Goal: Navigation & Orientation: Find specific page/section

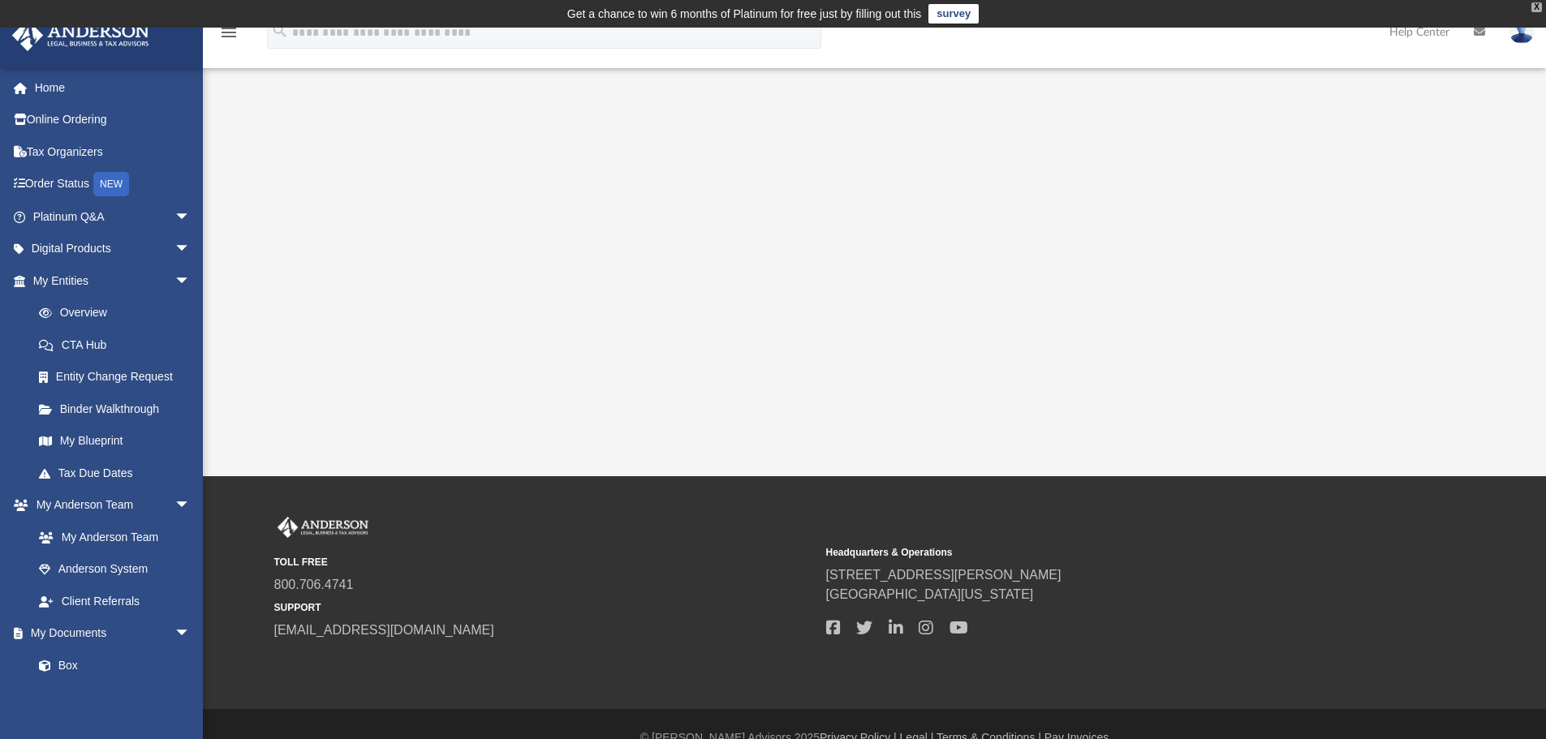
click at [1536, 6] on div "X" at bounding box center [1536, 7] width 11 height 10
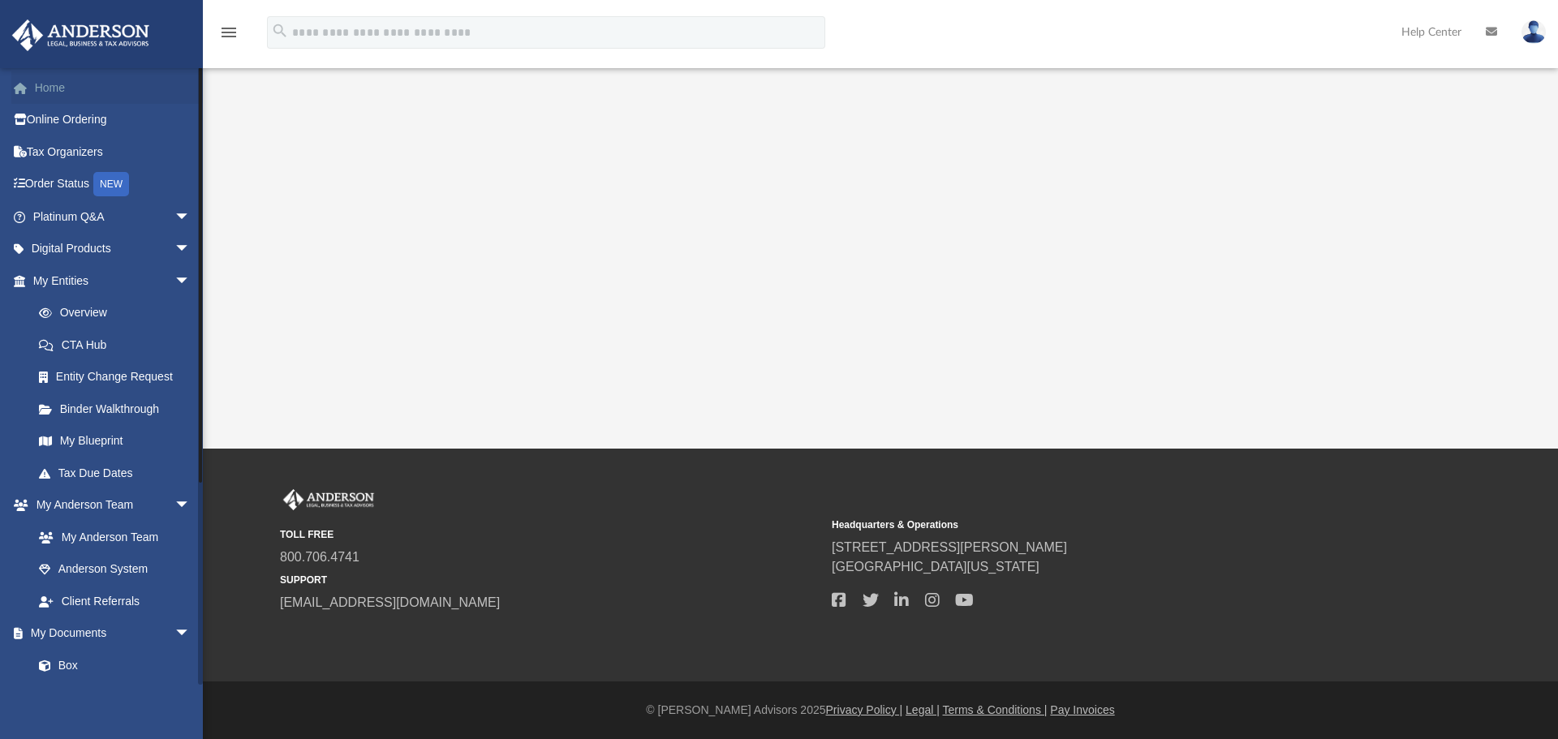
click at [46, 84] on link "Home" at bounding box center [113, 87] width 204 height 32
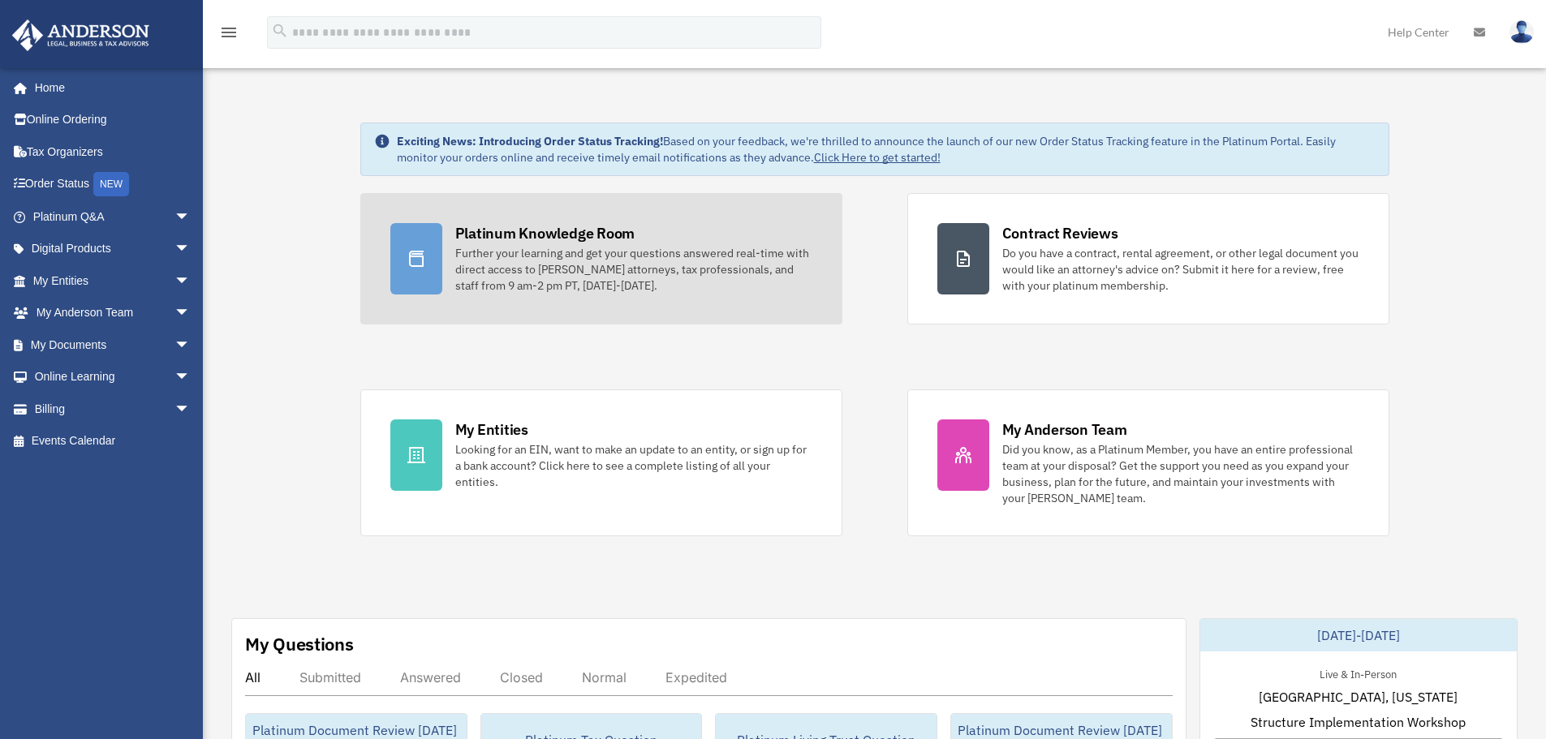
click at [537, 243] on div "Platinum Knowledge Room" at bounding box center [545, 233] width 180 height 20
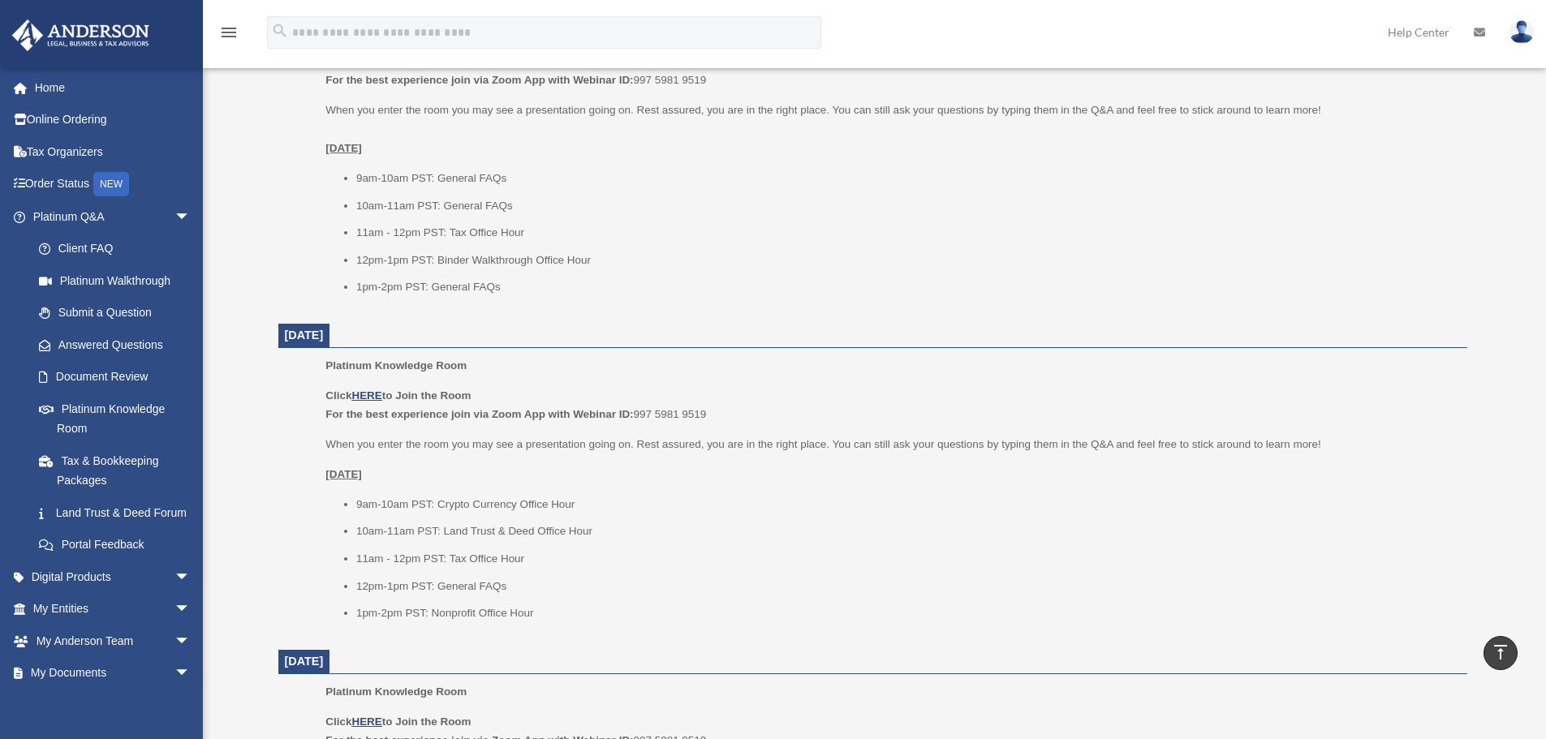
scroll to position [730, 0]
click at [86, 247] on link "Client FAQ" at bounding box center [119, 249] width 192 height 32
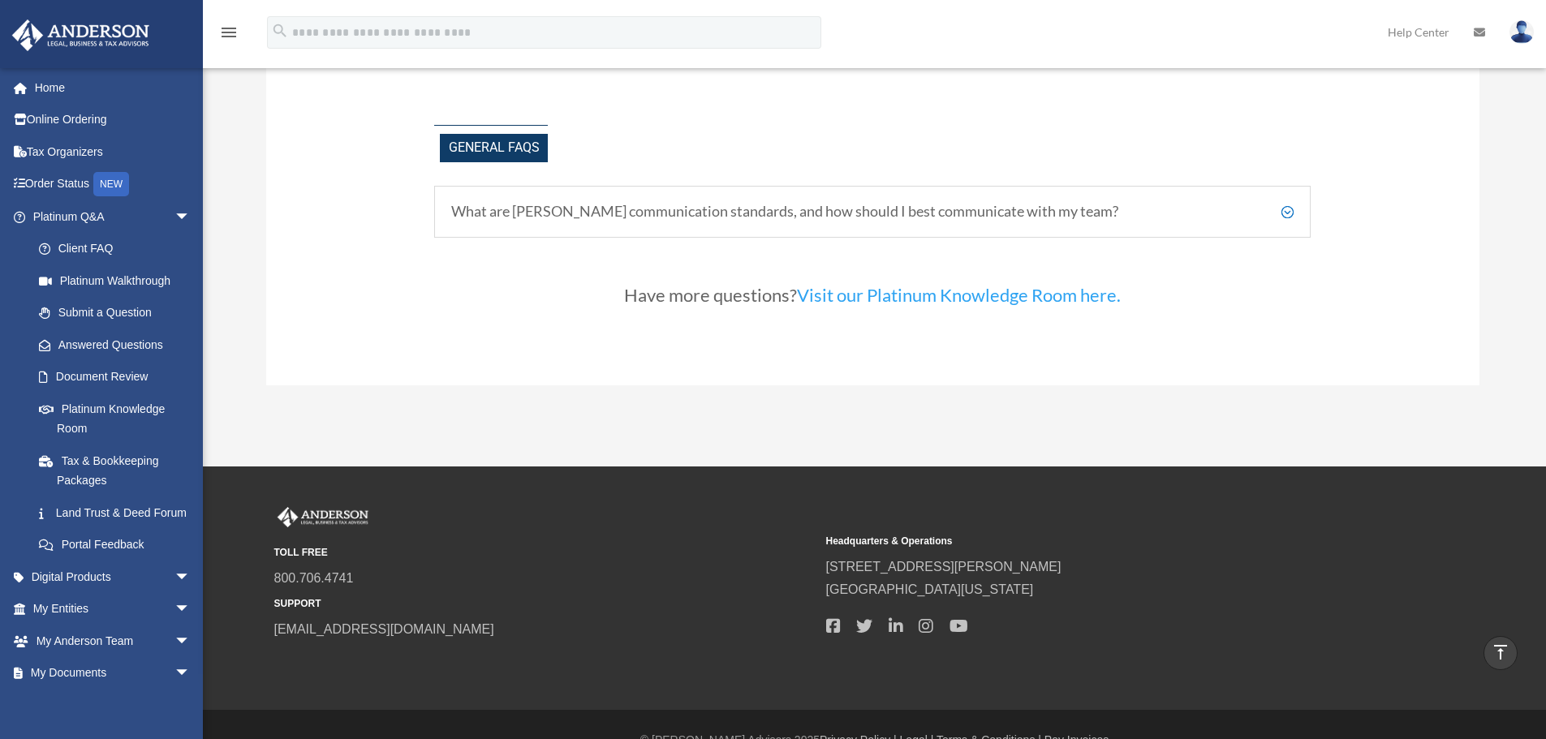
scroll to position [3571, 0]
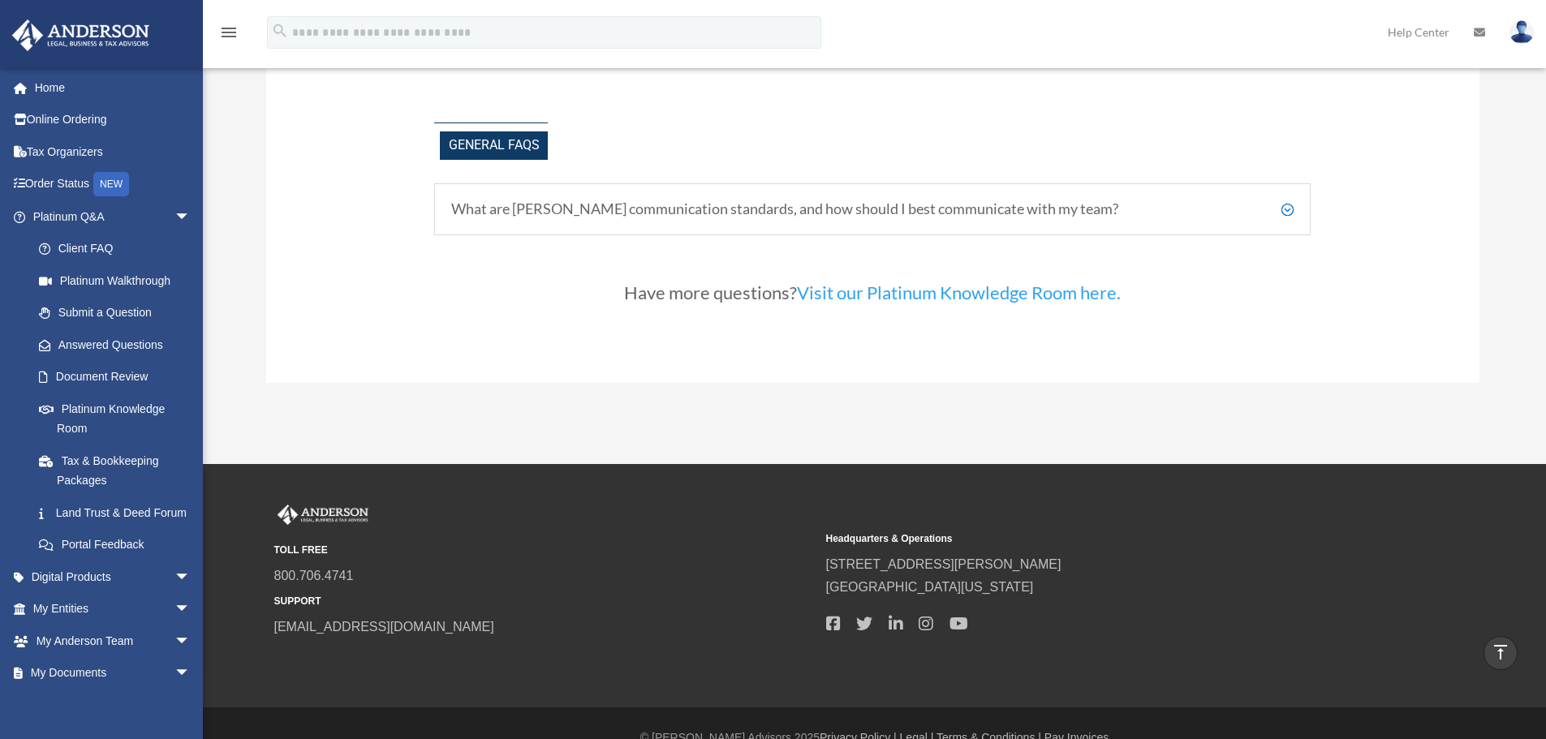
click at [930, 295] on link "Visit our Platinum Knowledge Room here." at bounding box center [959, 297] width 324 height 30
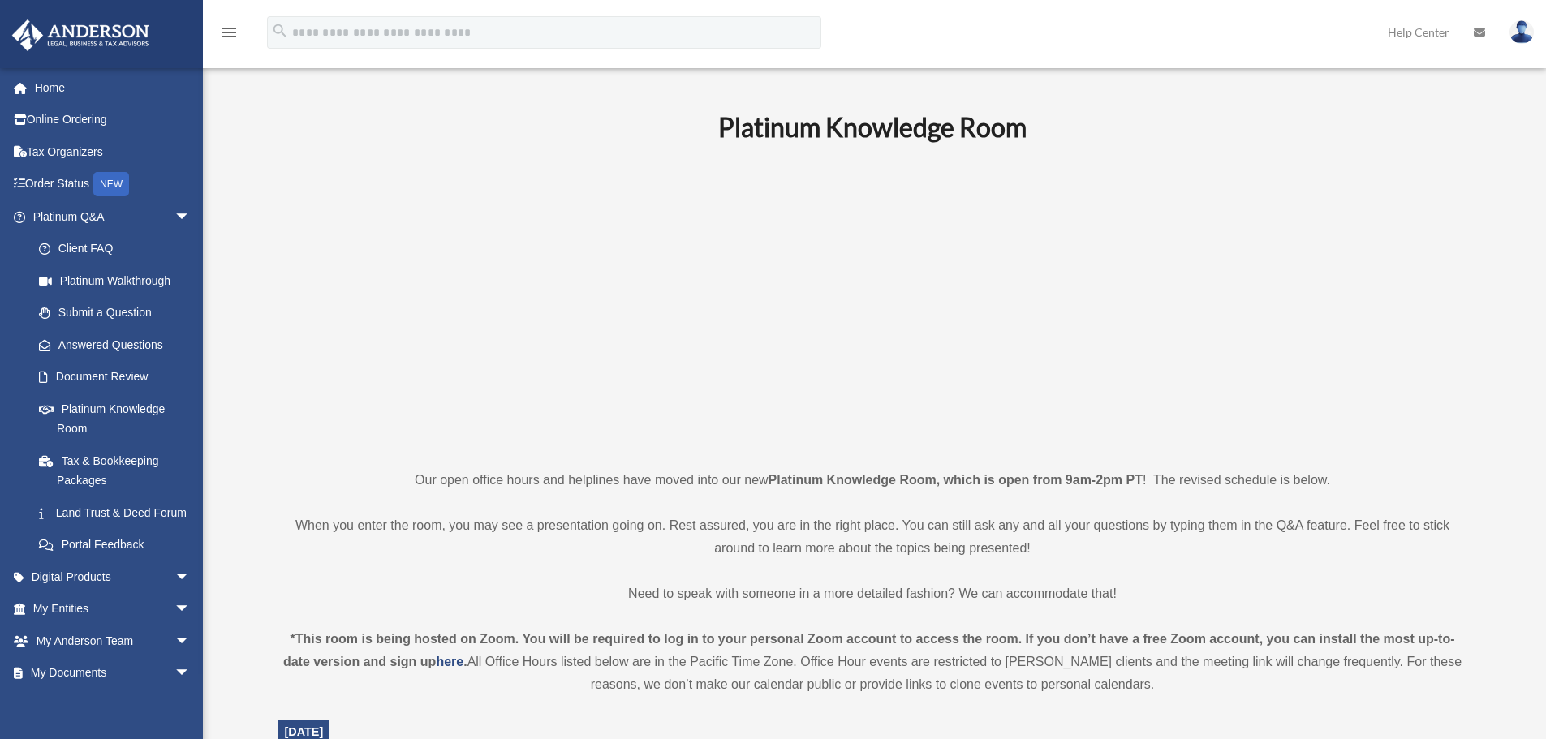
scroll to position [81, 0]
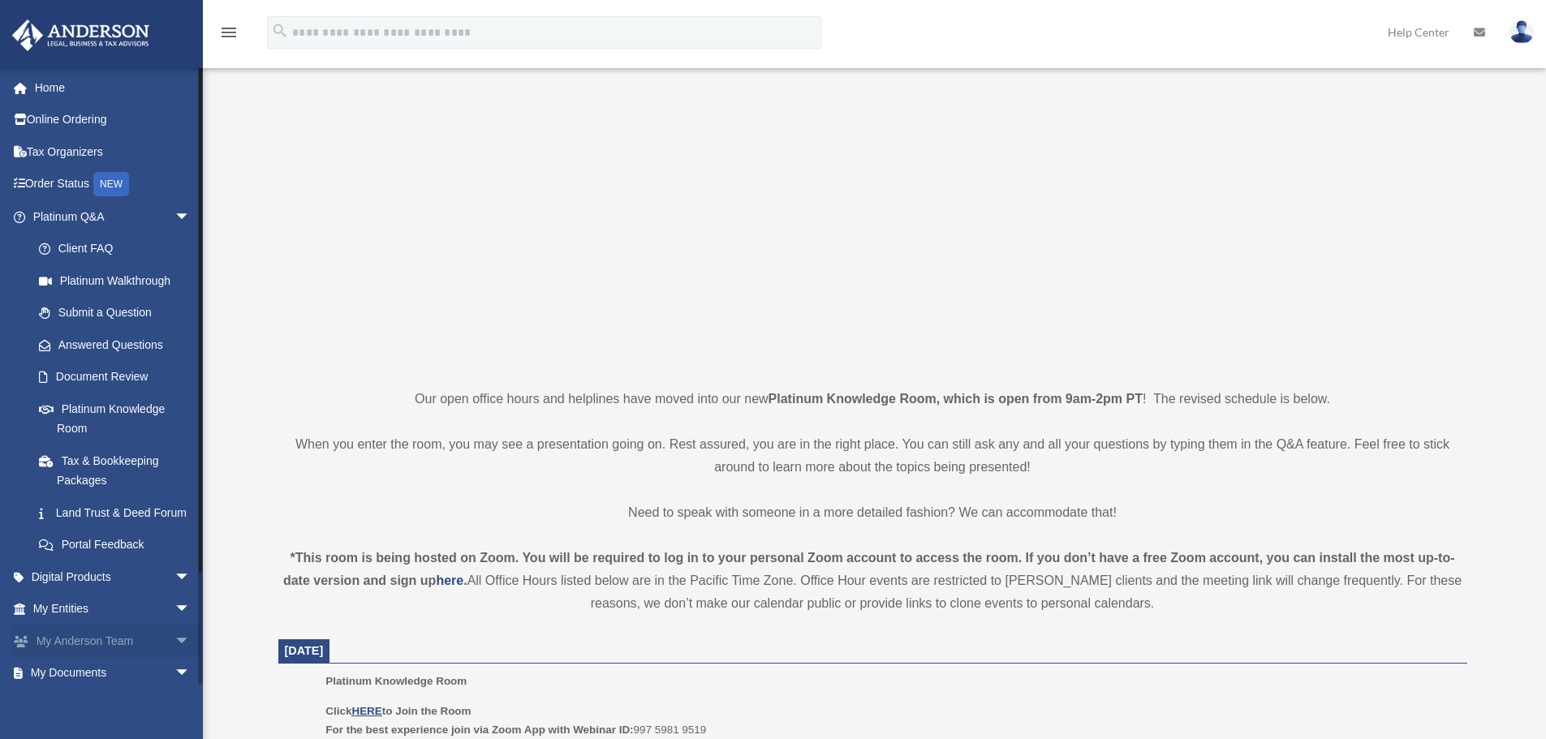
click at [174, 658] on span "arrow_drop_down" at bounding box center [190, 641] width 32 height 33
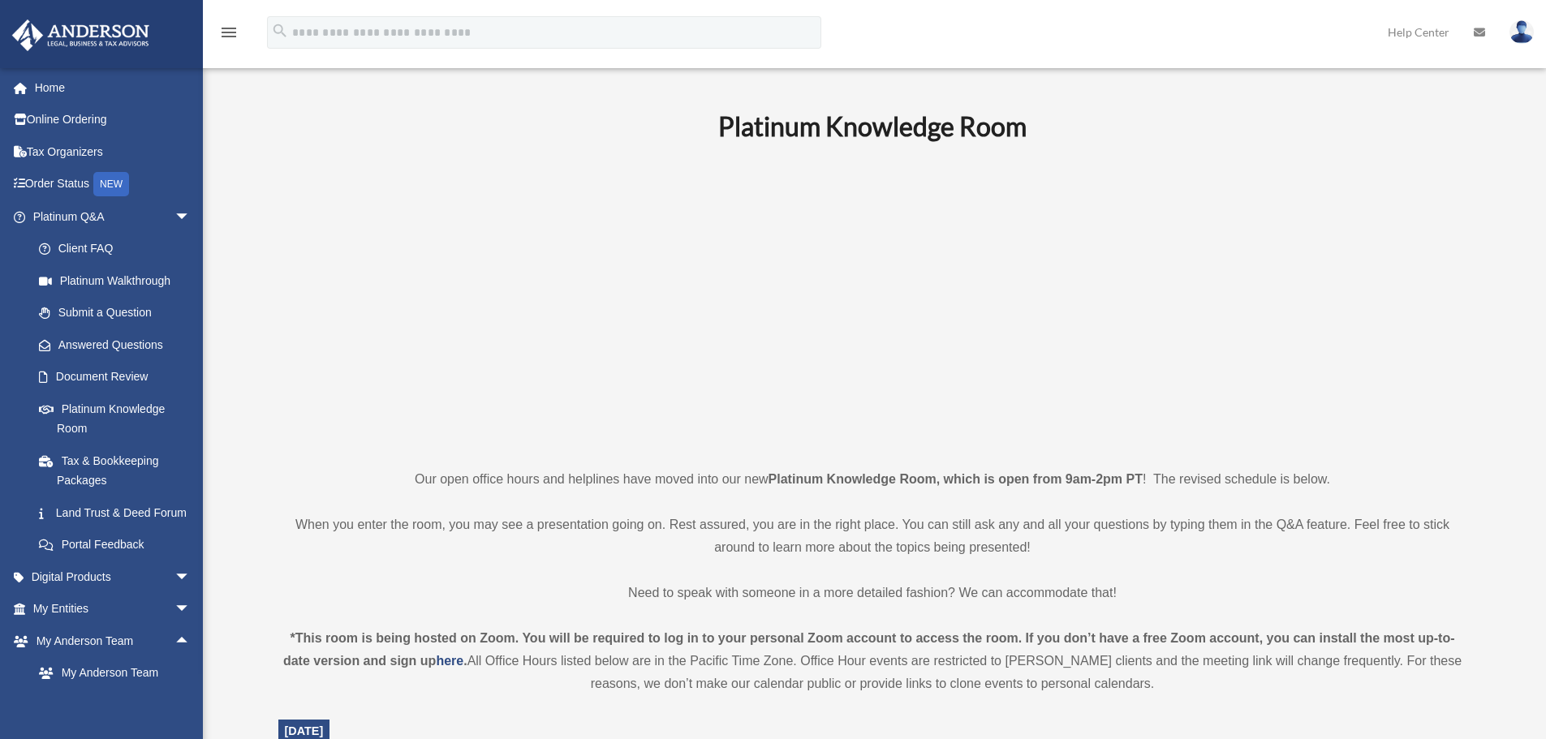
scroll to position [0, 0]
click at [54, 88] on link "Home" at bounding box center [113, 87] width 204 height 32
